Goal: Task Accomplishment & Management: Complete application form

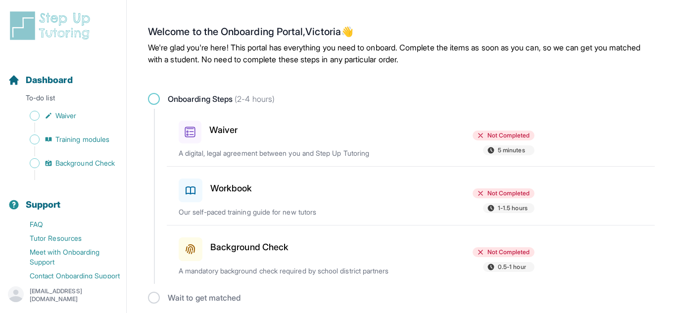
scroll to position [4, 0]
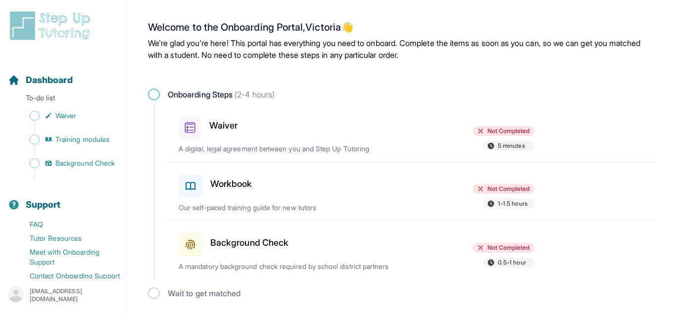
click at [152, 96] on span at bounding box center [154, 95] width 12 height 12
click at [232, 132] on h3 "Waiver" at bounding box center [223, 126] width 28 height 14
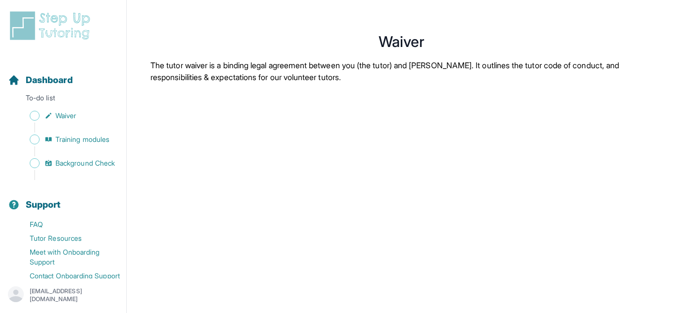
click at [33, 107] on div "Dashboard To-do list Waiver Training modules Background Check" at bounding box center [63, 118] width 118 height 123
click at [34, 113] on span "Sidebar" at bounding box center [35, 116] width 10 height 10
click at [32, 139] on span "Sidebar" at bounding box center [35, 140] width 10 height 10
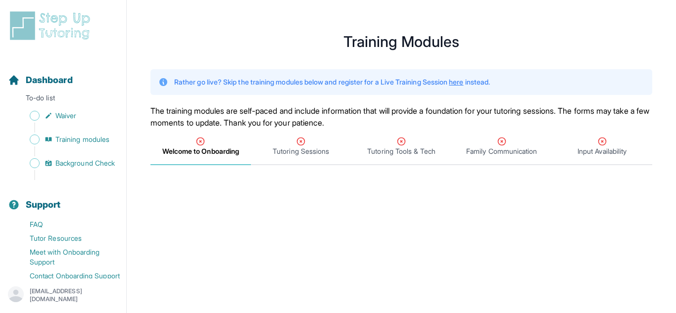
click at [463, 83] on link "here" at bounding box center [456, 82] width 14 height 8
click at [86, 160] on span "Background Check" at bounding box center [84, 163] width 59 height 10
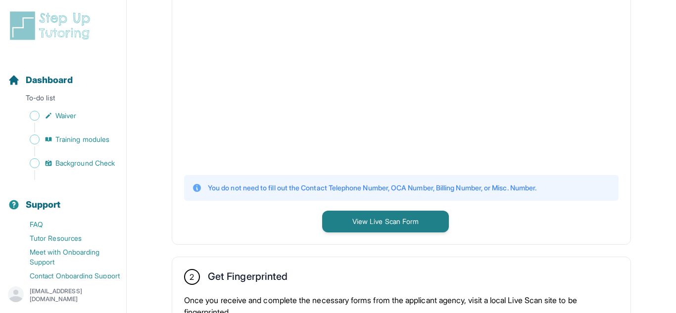
scroll to position [306, 0]
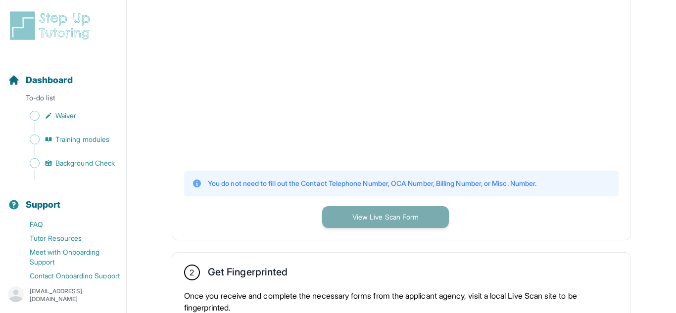
click at [420, 212] on button "View Live Scan Form" at bounding box center [385, 217] width 127 height 22
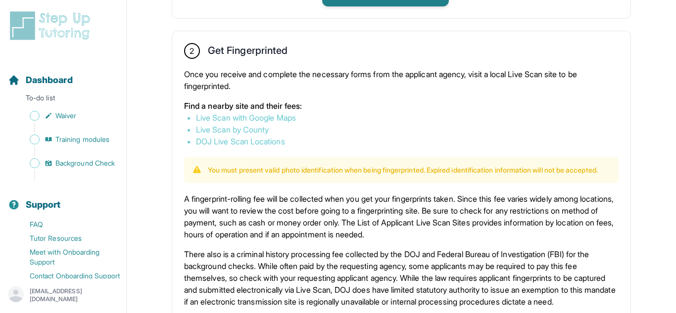
scroll to position [526, 0]
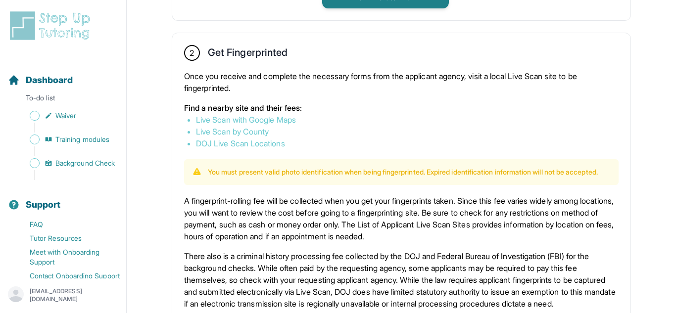
click at [261, 129] on link "Live Scan by County" at bounding box center [232, 132] width 73 height 10
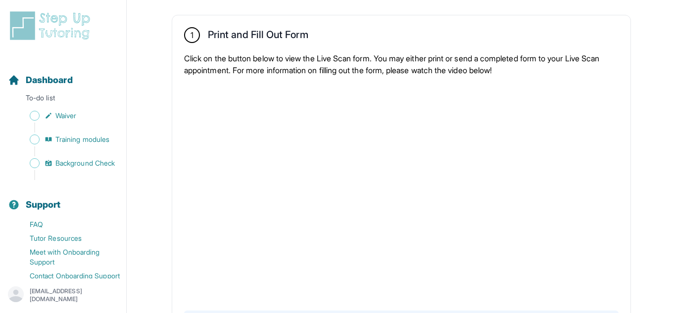
scroll to position [167, 0]
